Goal: Browse casually

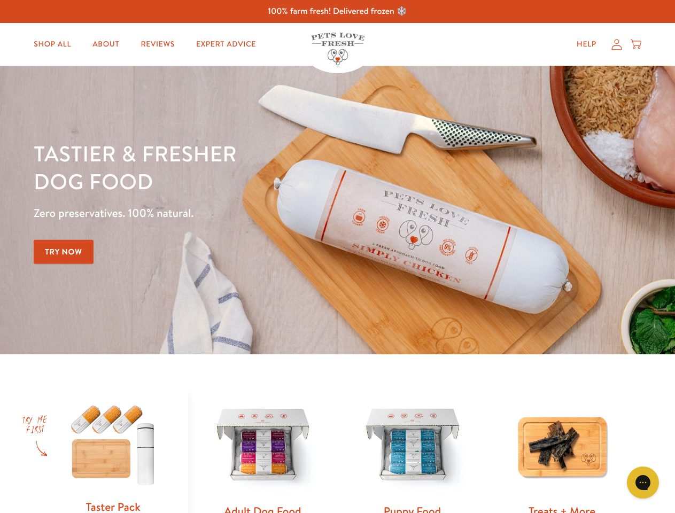
click at [337, 256] on div "Tastier & fresher dog food Zero preservatives. 100% natural. Try Now" at bounding box center [236, 209] width 405 height 141
click at [643, 482] on icon "Gorgias live chat" at bounding box center [642, 482] width 10 height 10
